Goal: Book appointment/travel/reservation

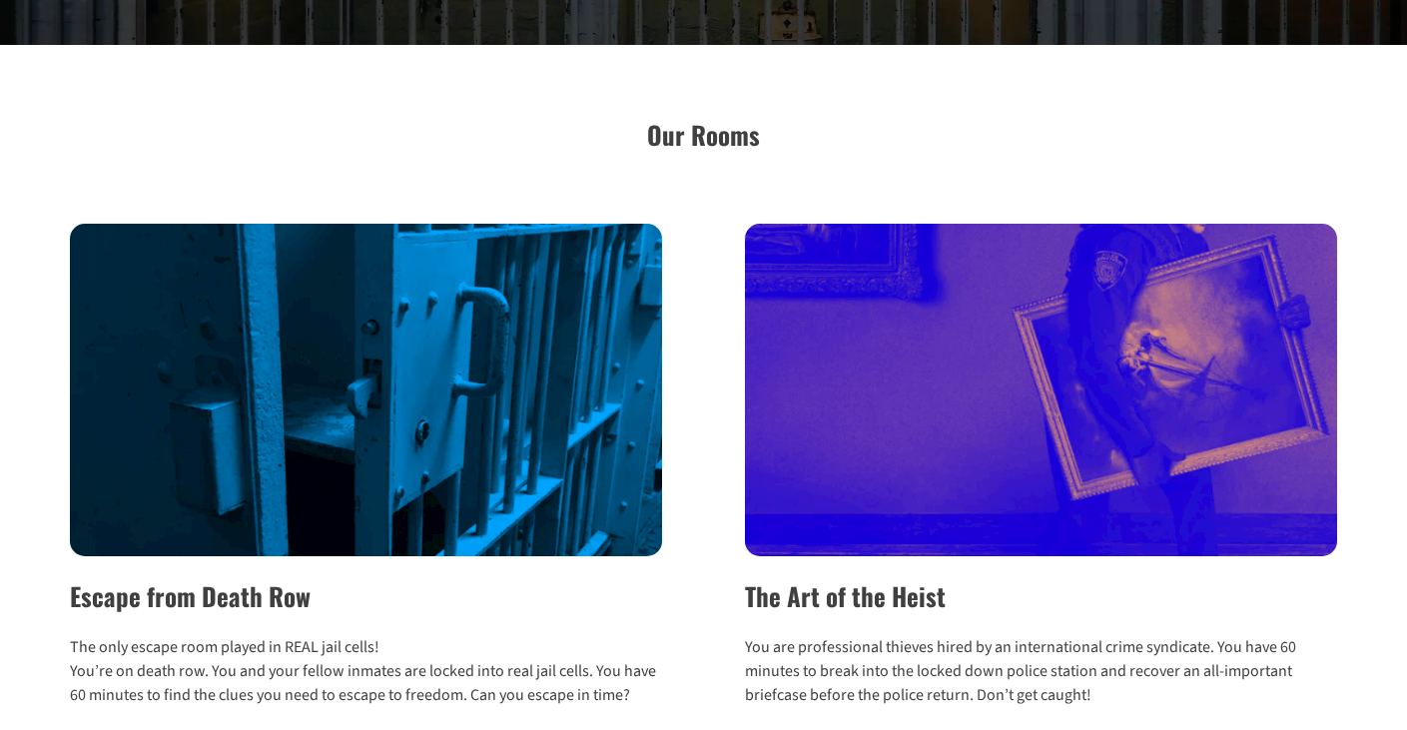
scroll to position [599, 0]
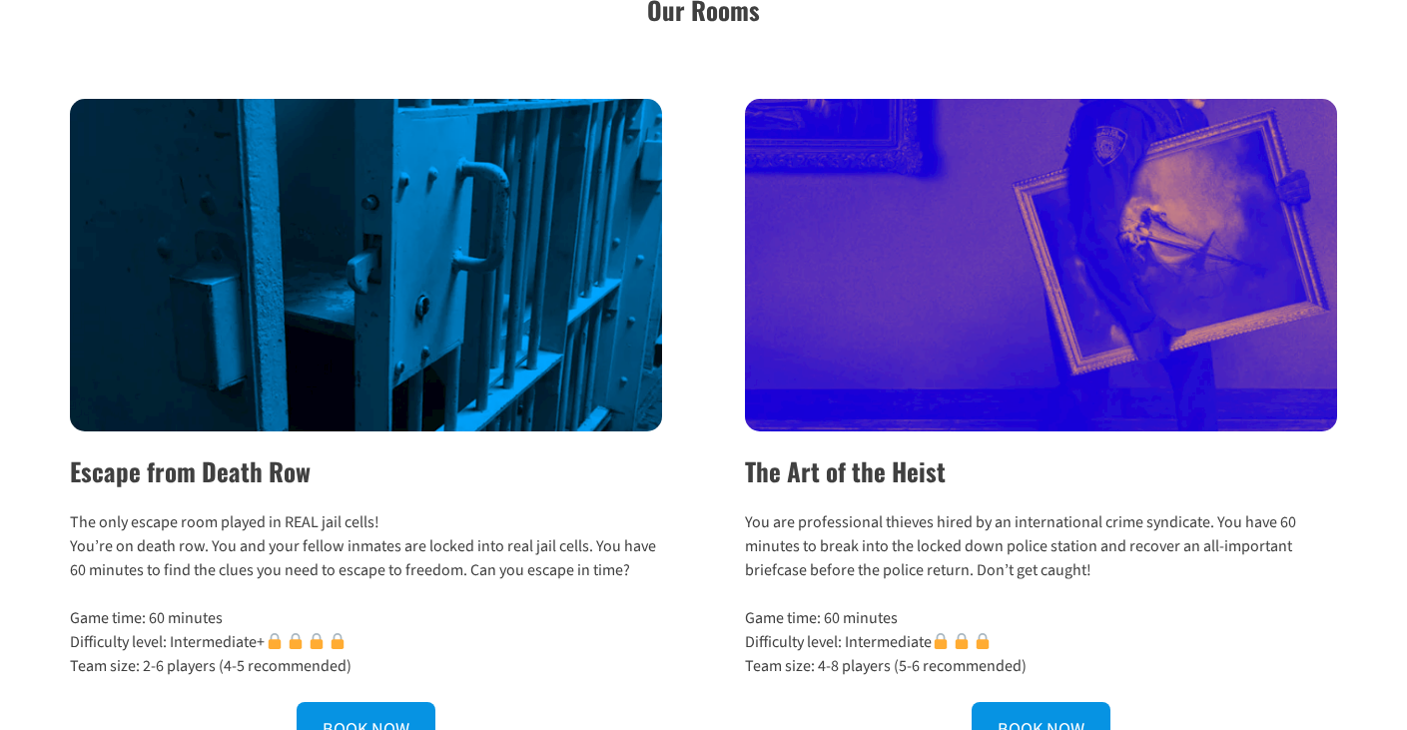
click at [327, 332] on img at bounding box center [366, 265] width 592 height 333
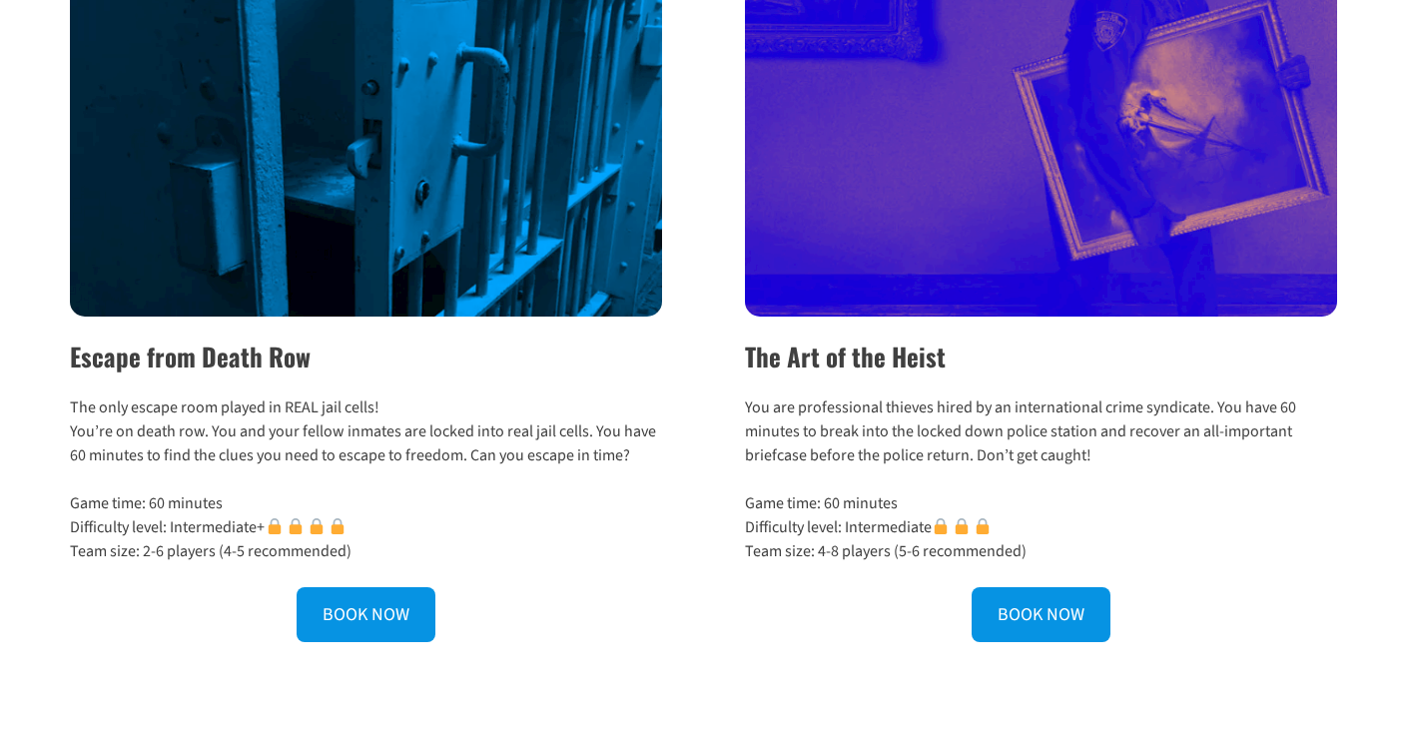
scroll to position [499, 0]
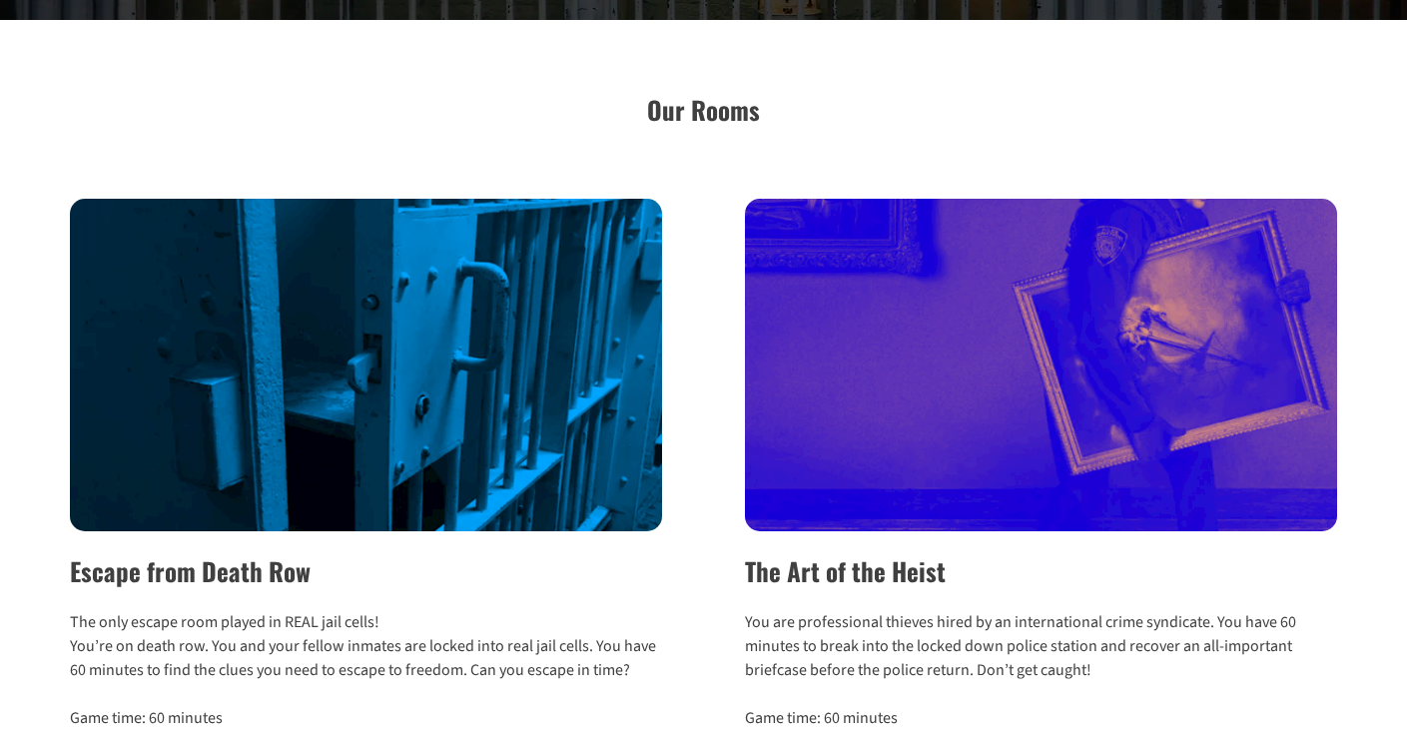
click at [417, 377] on img at bounding box center [366, 365] width 592 height 333
drag, startPoint x: 486, startPoint y: 221, endPoint x: 376, endPoint y: 143, distance: 135.5
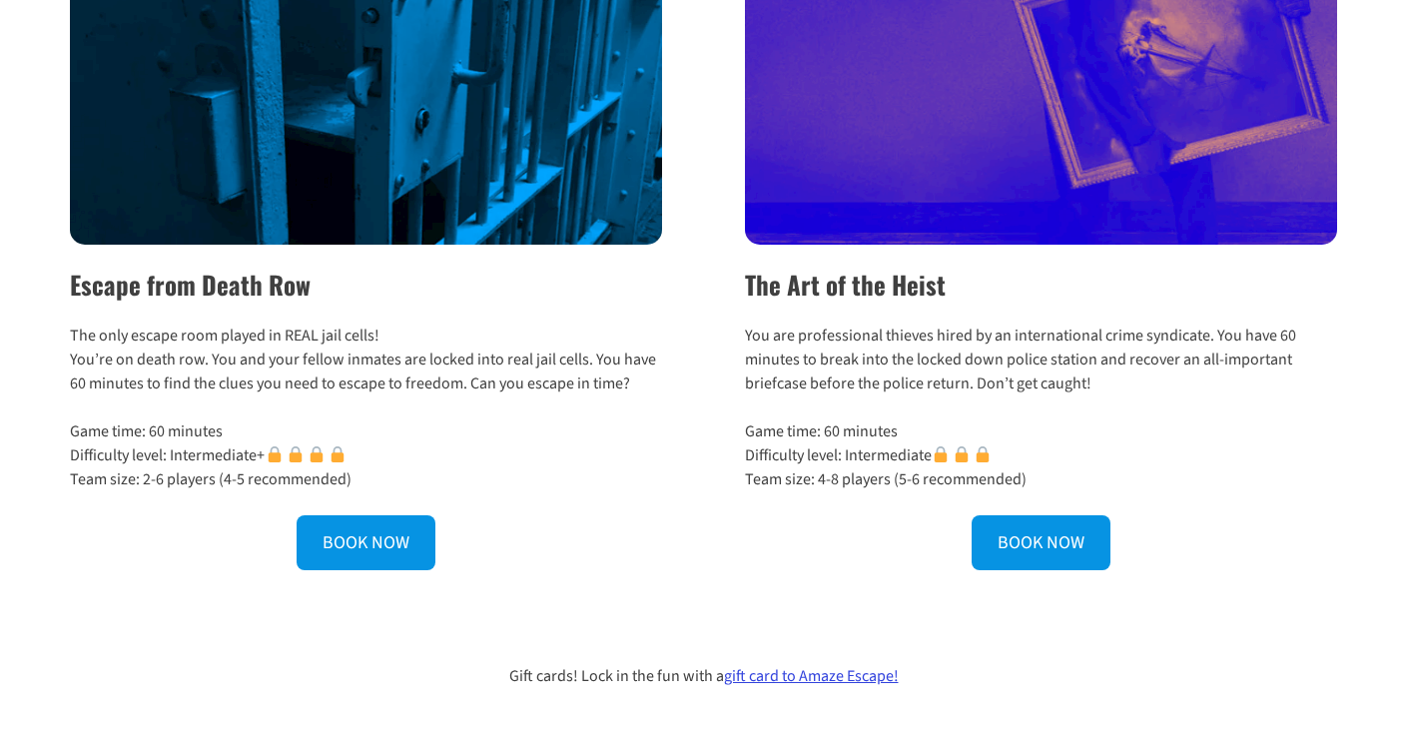
scroll to position [799, 0]
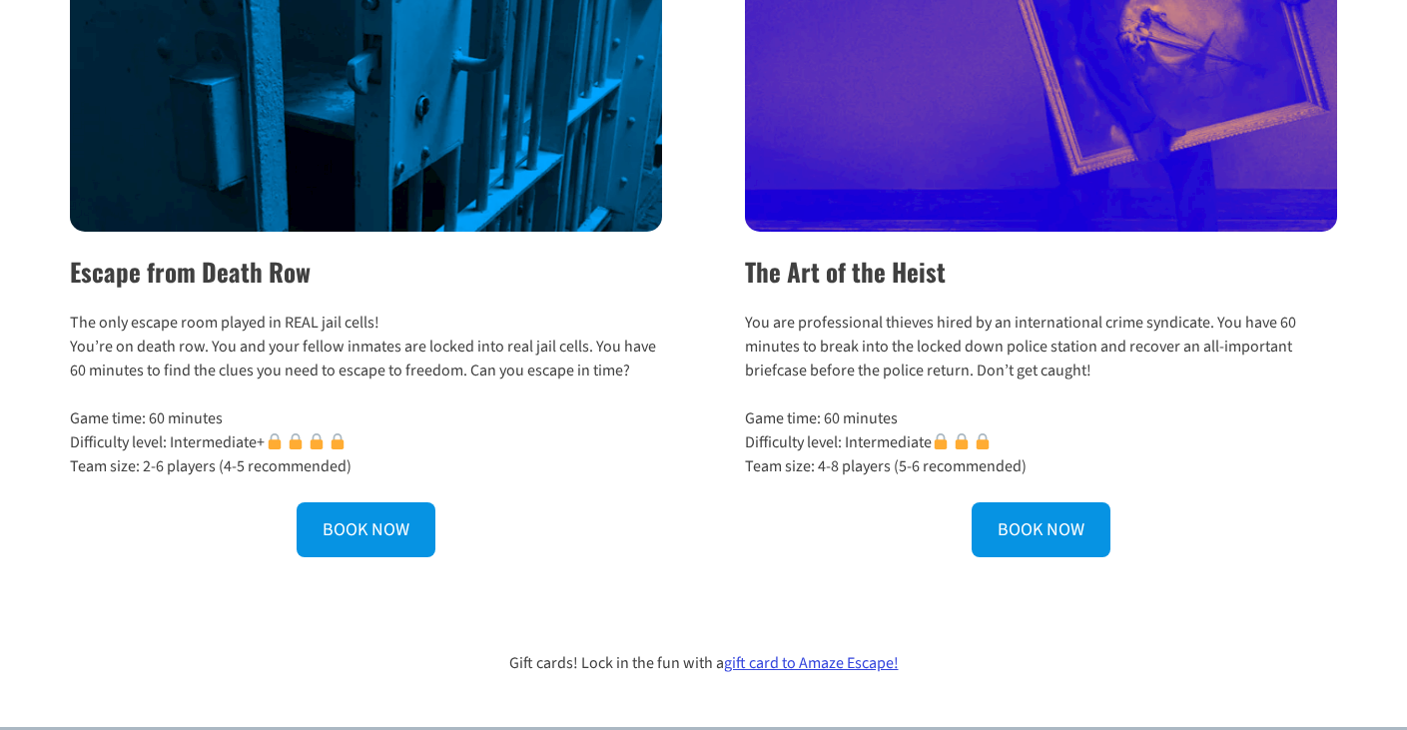
click at [413, 396] on div "Escape from Death Row The only escape room played in REAL jail cells! You’re on…" at bounding box center [378, 228] width 617 height 658
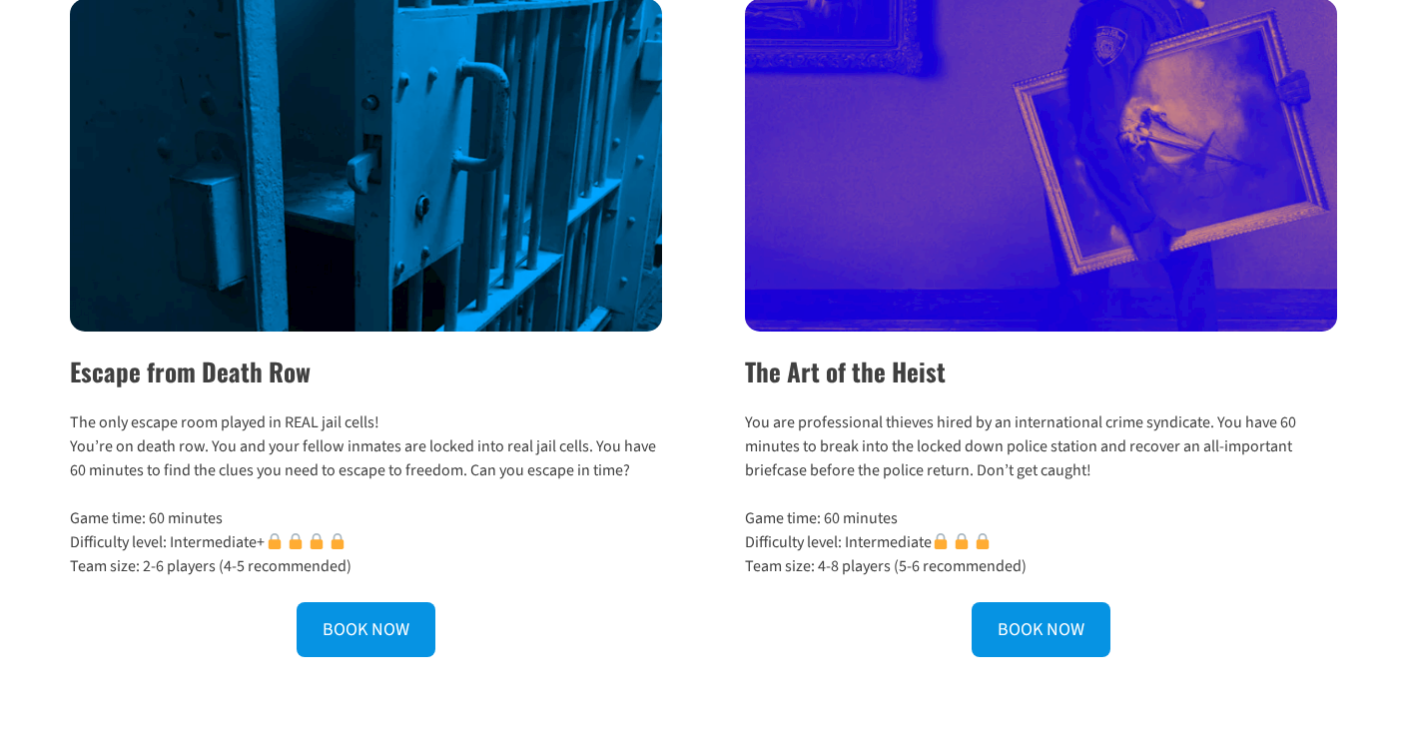
click at [166, 381] on h2 "Escape from Death Row" at bounding box center [366, 372] width 592 height 38
copy div "Escape from Death Row"
